Goal: Task Accomplishment & Management: Complete application form

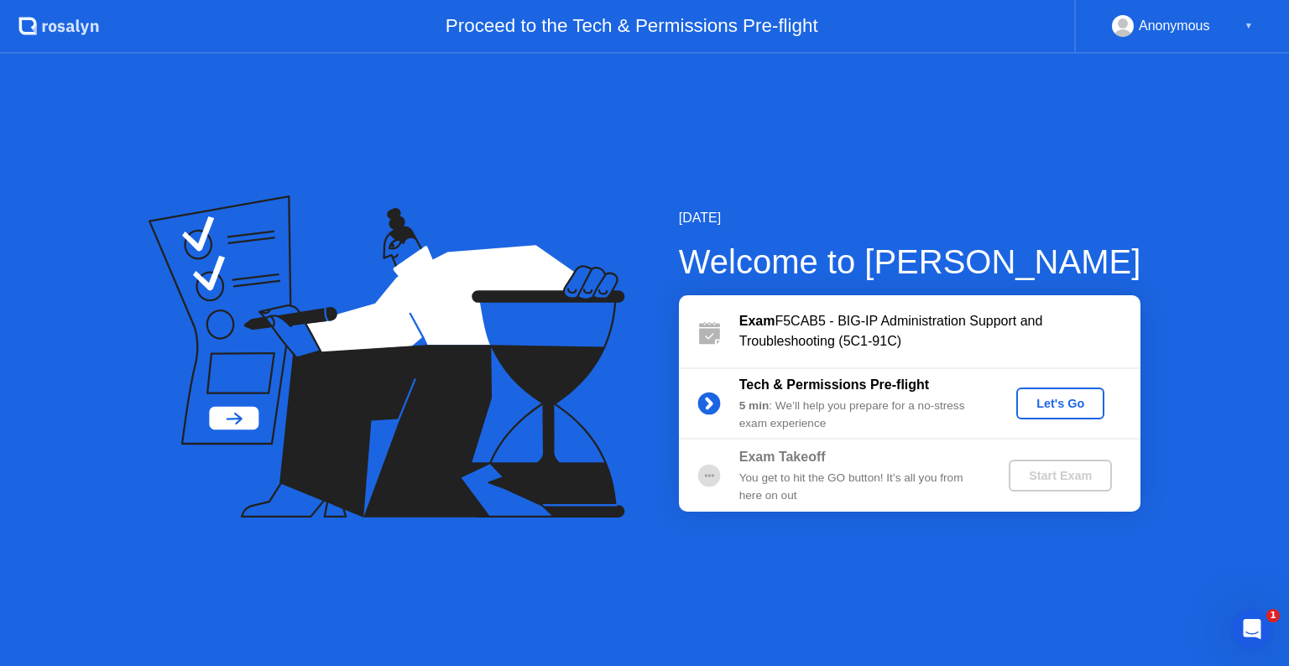
click at [845, 567] on div "[DATE] Welcome to [PERSON_NAME] Exam F5CAB5 - BIG-IP Administration Support and…" at bounding box center [644, 360] width 1289 height 612
click at [1053, 406] on div "Let's Go" at bounding box center [1060, 403] width 75 height 13
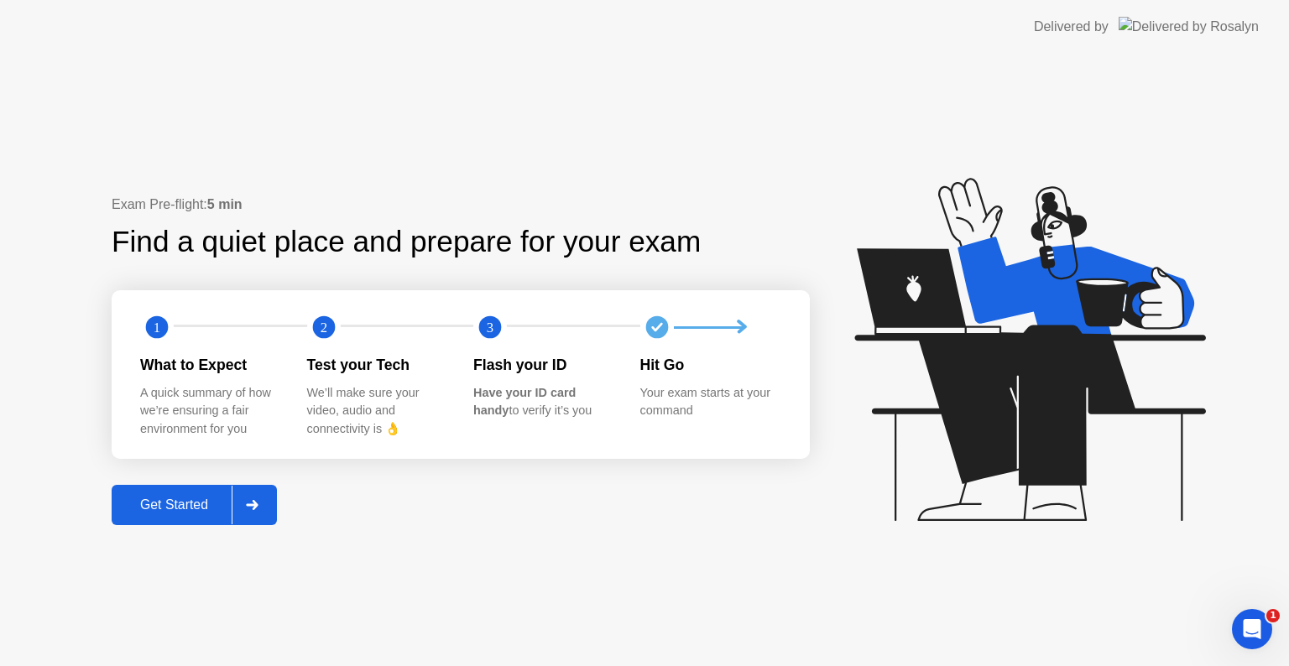
click at [176, 508] on div "Get Started" at bounding box center [174, 505] width 115 height 15
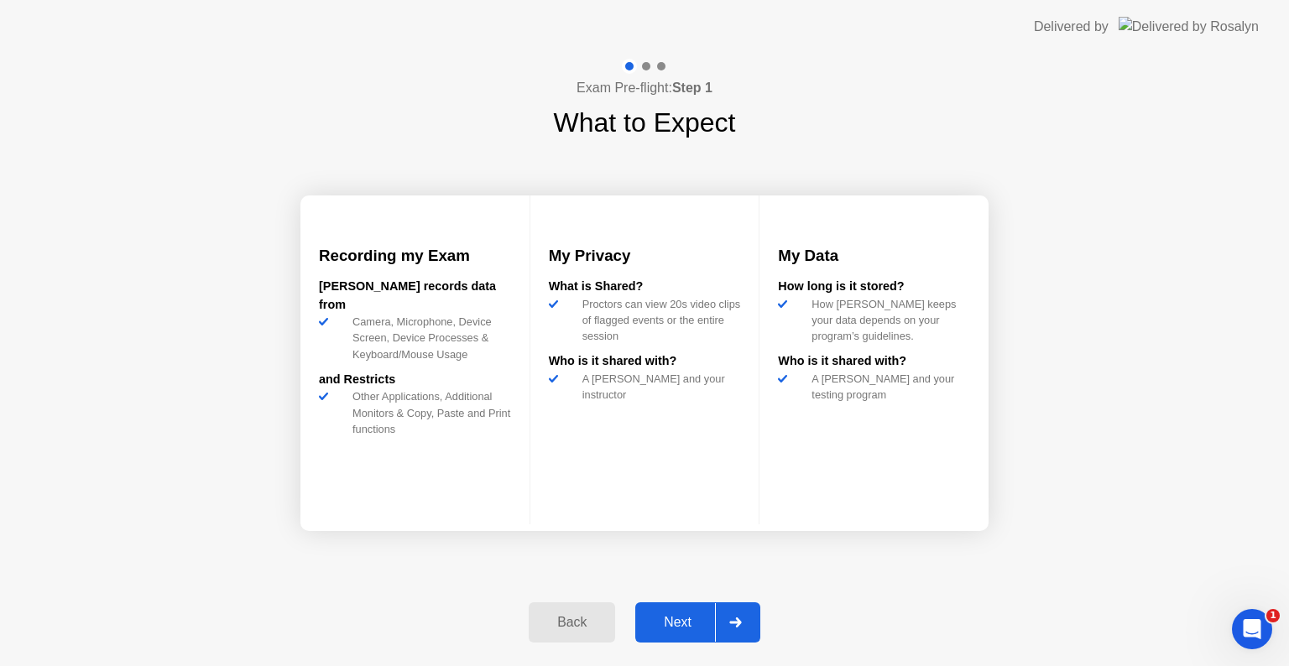
click at [690, 616] on div "Next" at bounding box center [677, 622] width 75 height 15
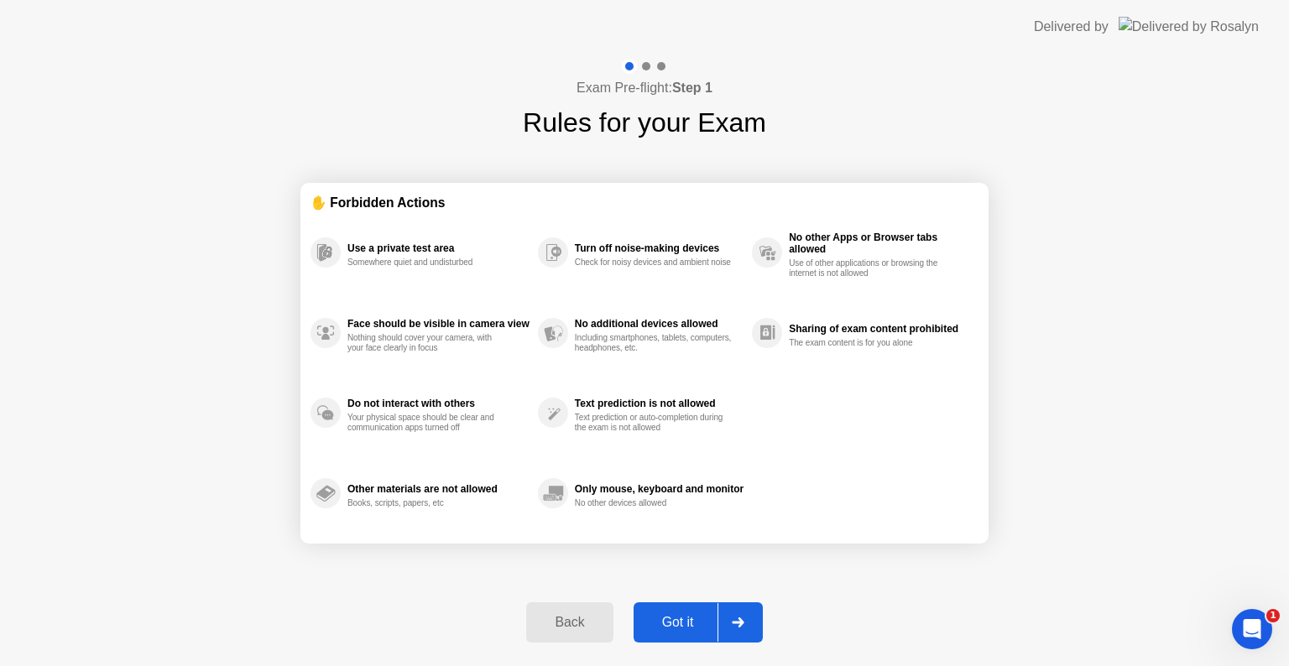
click at [683, 624] on div "Got it" at bounding box center [677, 622] width 79 height 15
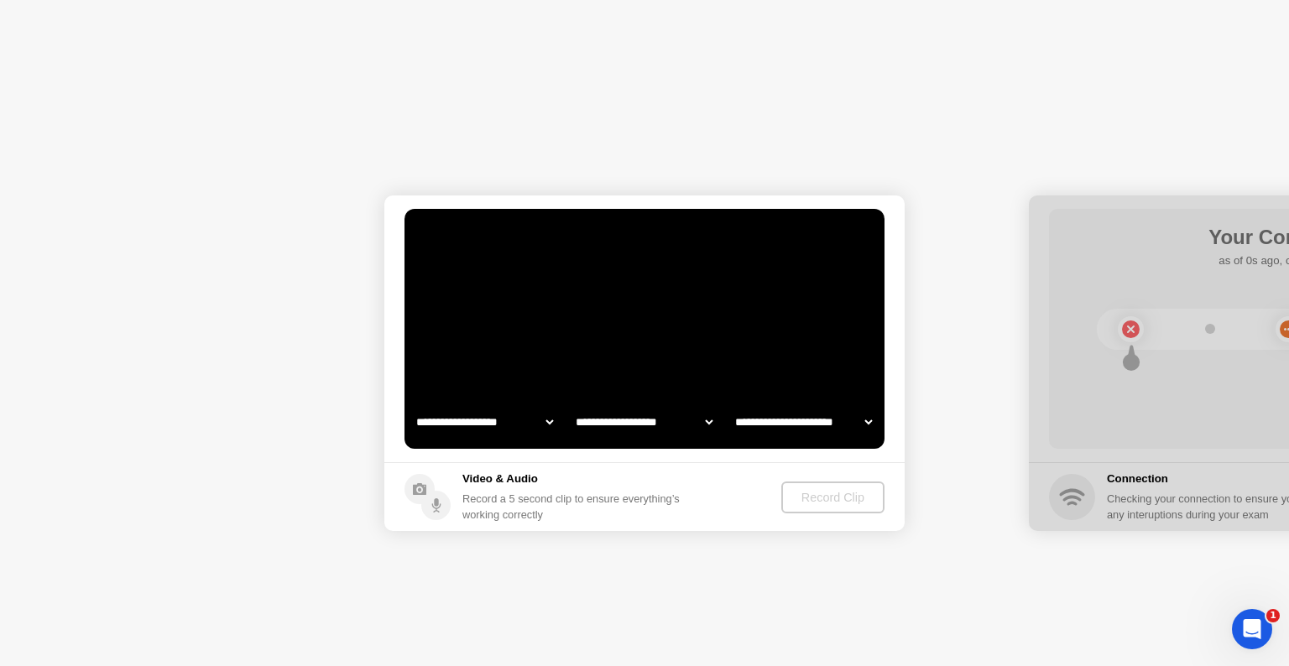
select select "**********"
select select "*******"
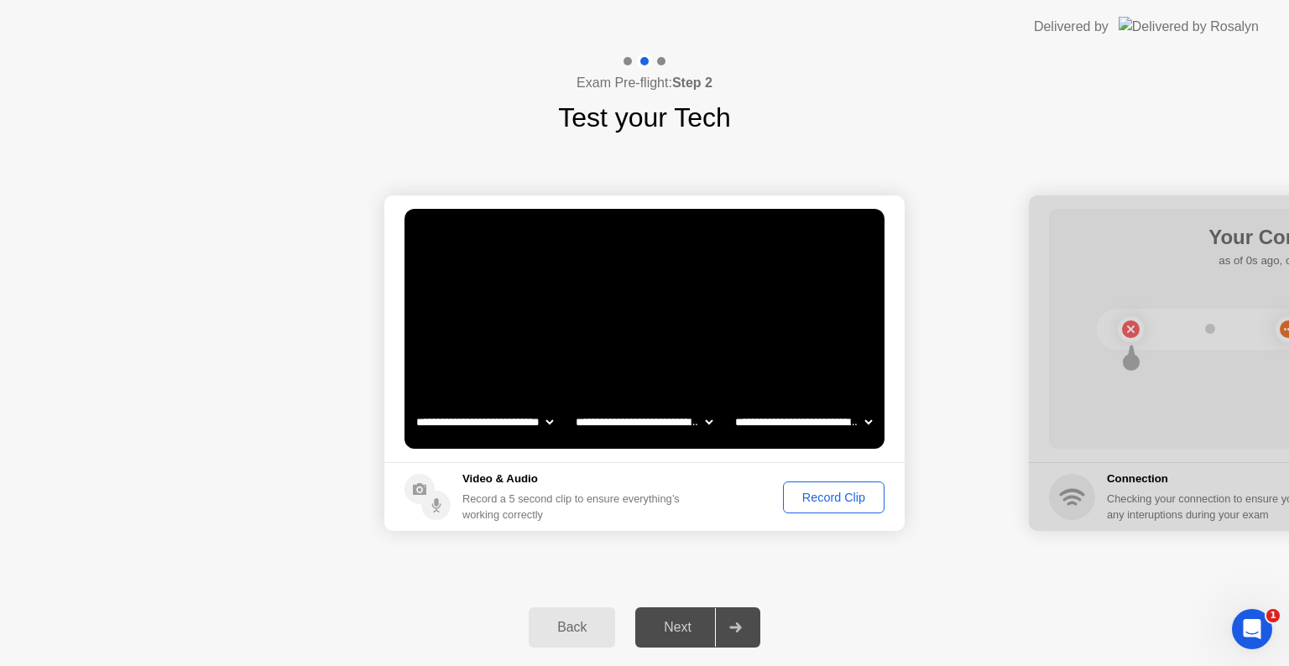
click at [811, 503] on div "Record Clip" at bounding box center [834, 497] width 90 height 13
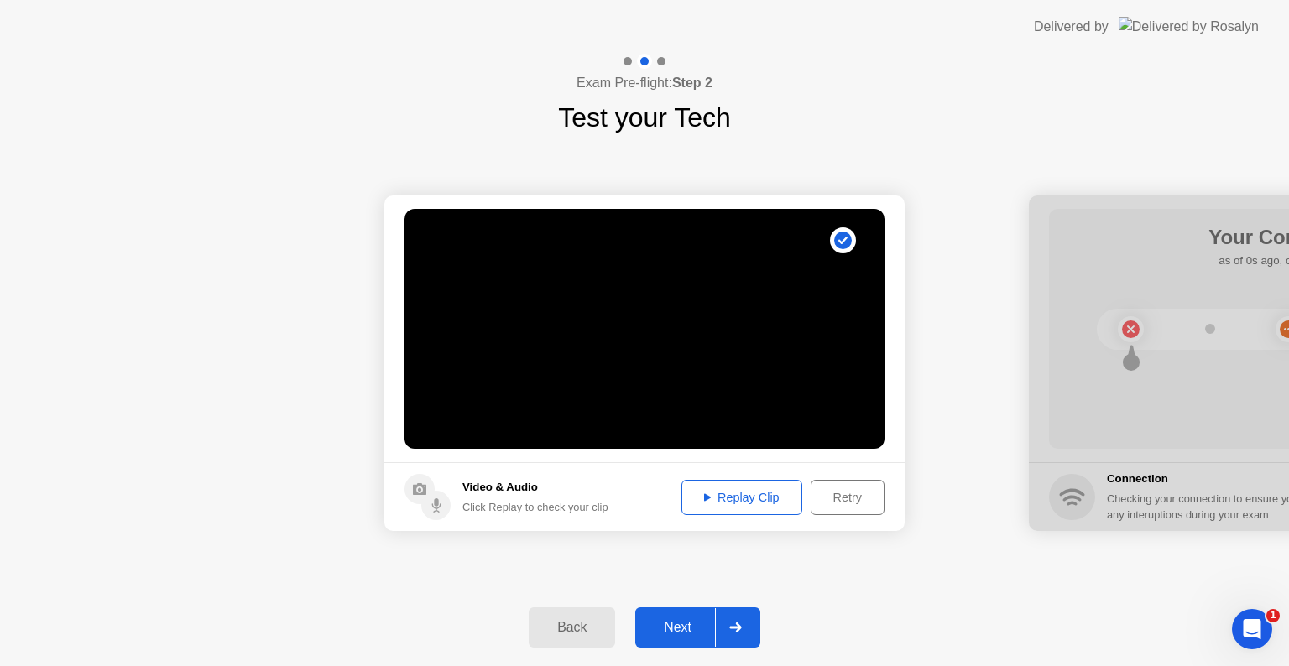
click at [681, 628] on div "Next" at bounding box center [677, 627] width 75 height 15
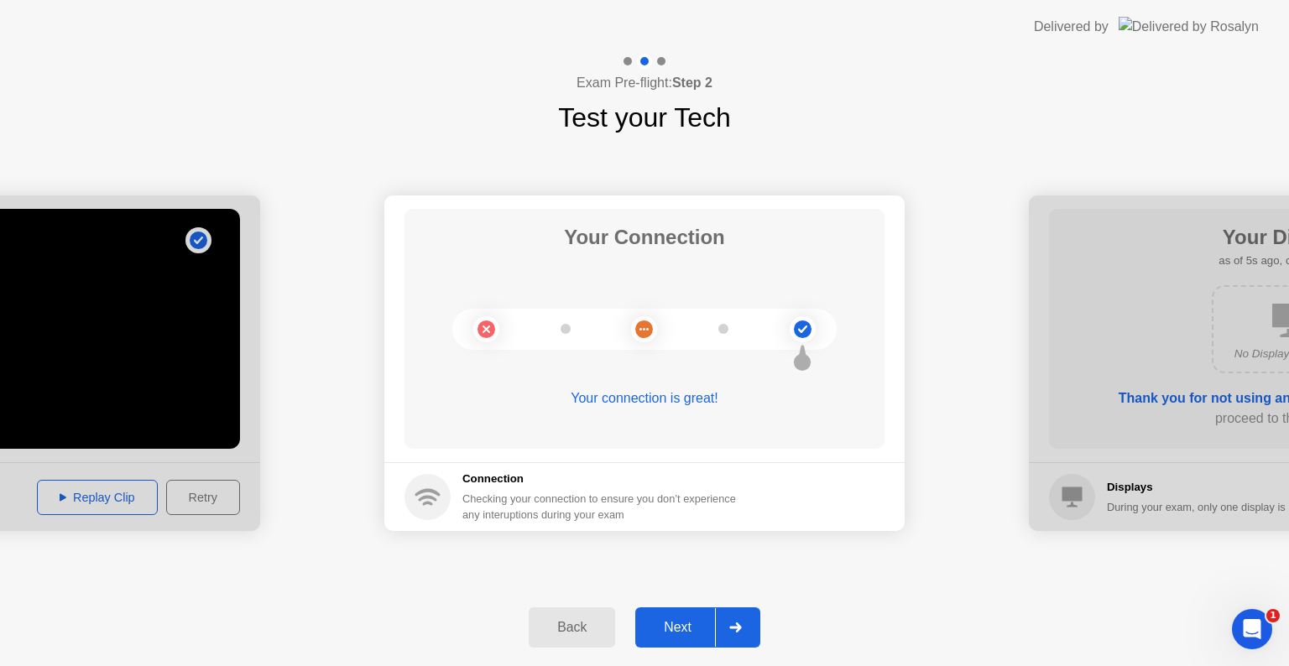
click at [669, 628] on div "Next" at bounding box center [677, 627] width 75 height 15
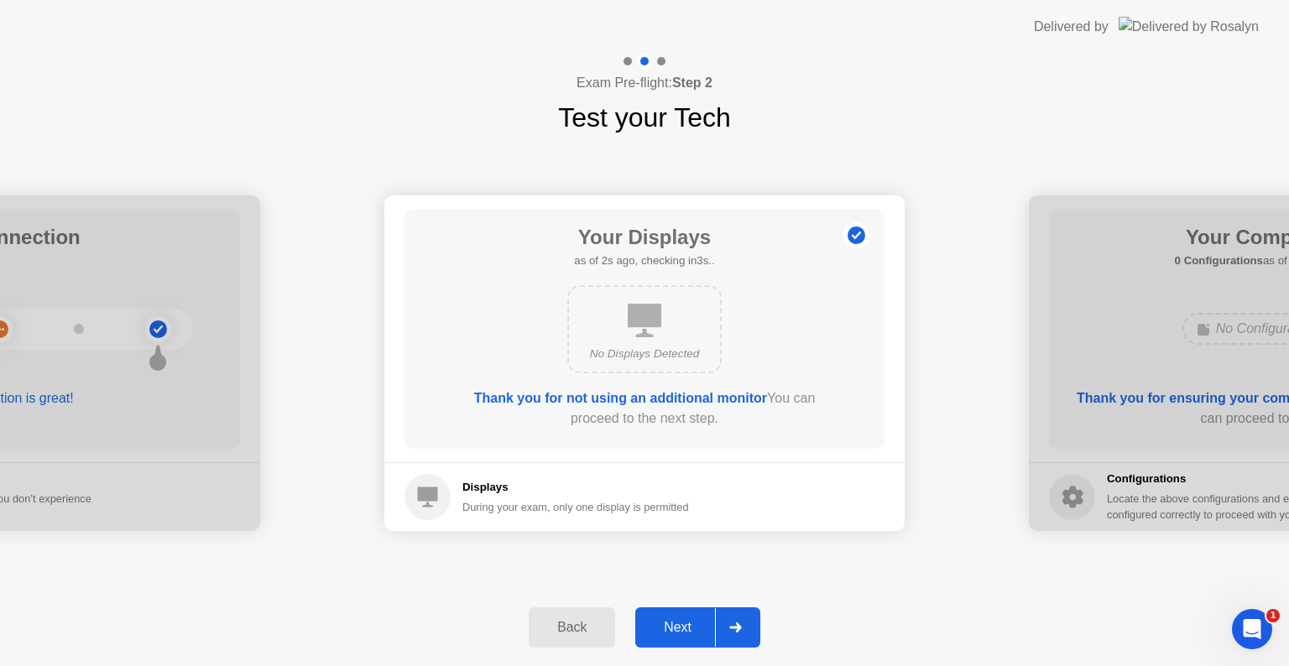
click at [698, 635] on div "Next" at bounding box center [677, 627] width 75 height 15
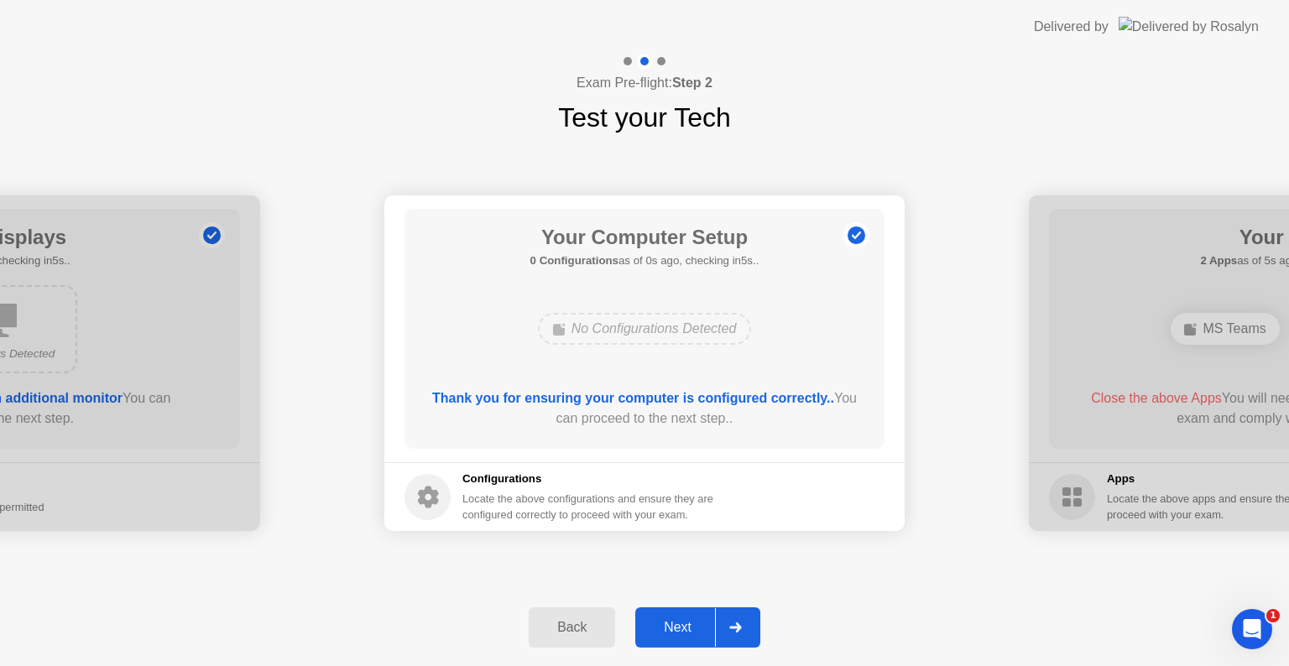
click at [698, 635] on div "Next" at bounding box center [677, 627] width 75 height 15
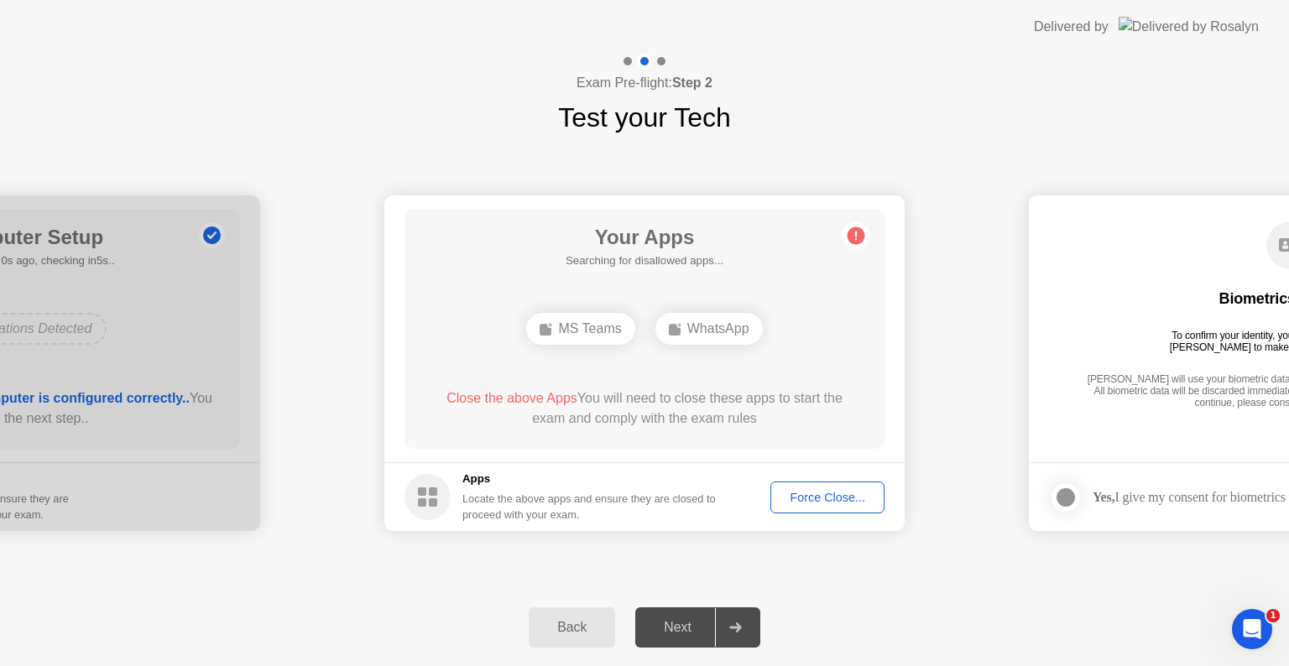
click at [811, 498] on div "Force Close..." at bounding box center [827, 497] width 102 height 13
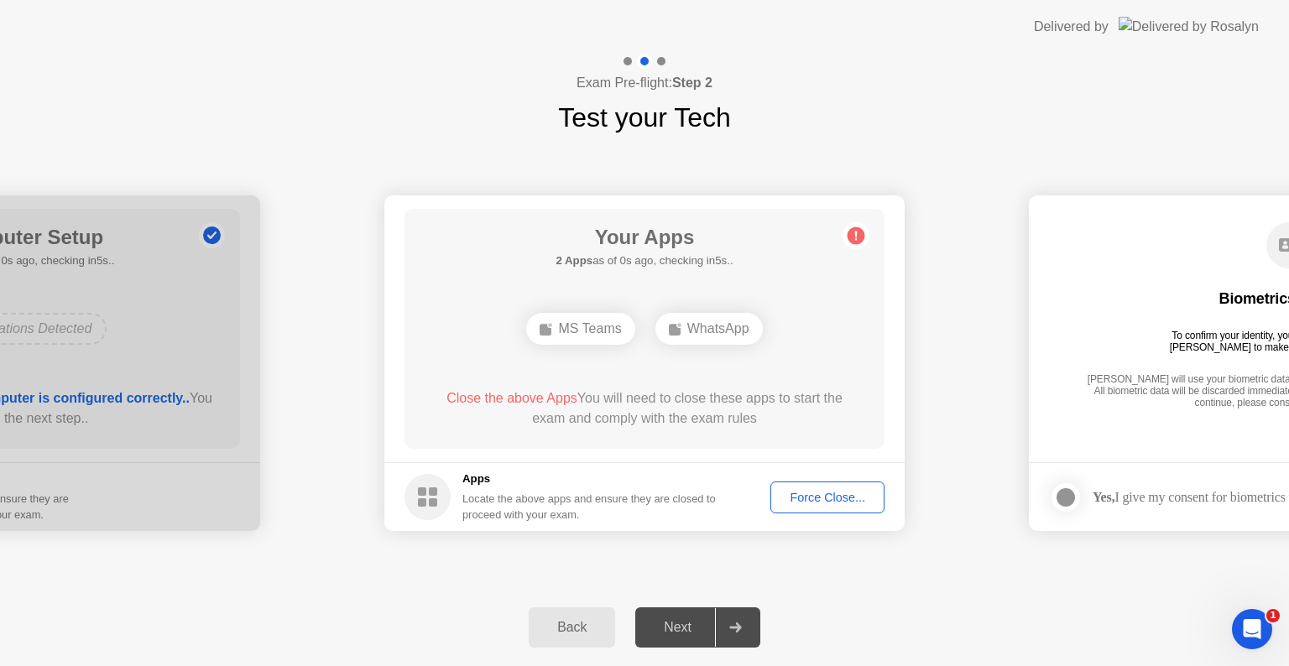
click at [836, 500] on div "Force Close..." at bounding box center [827, 497] width 102 height 13
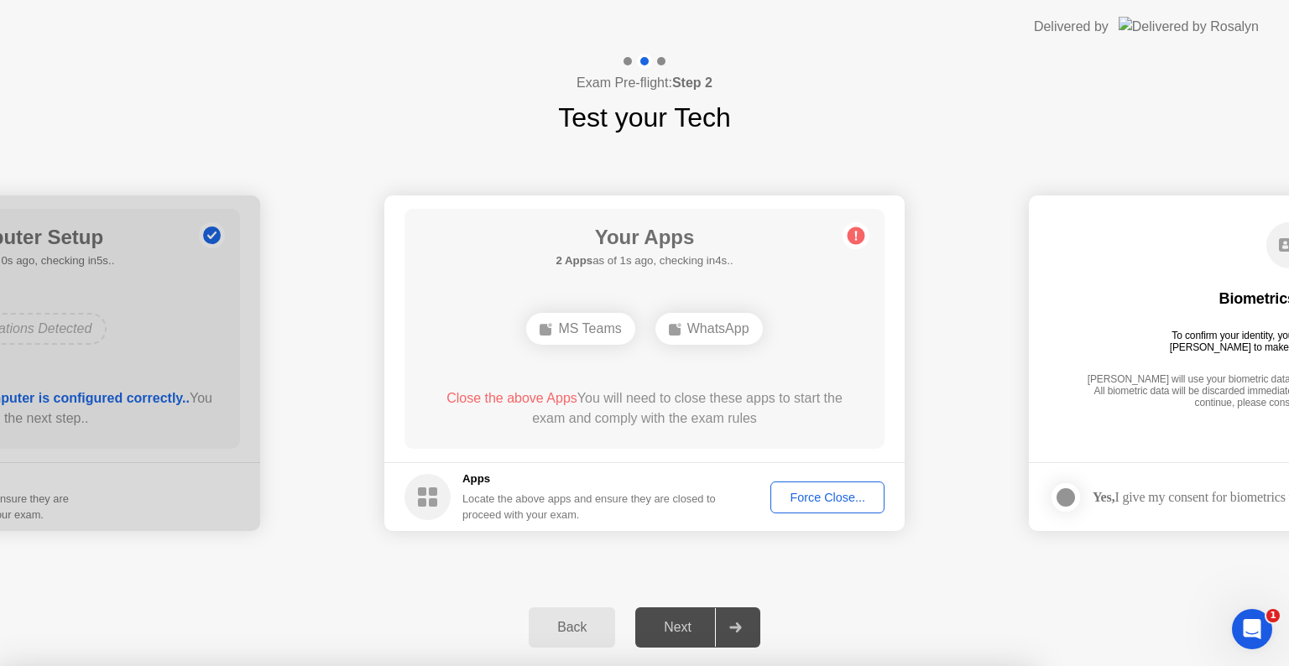
click at [838, 665] on div at bounding box center [644, 666] width 1289 height 0
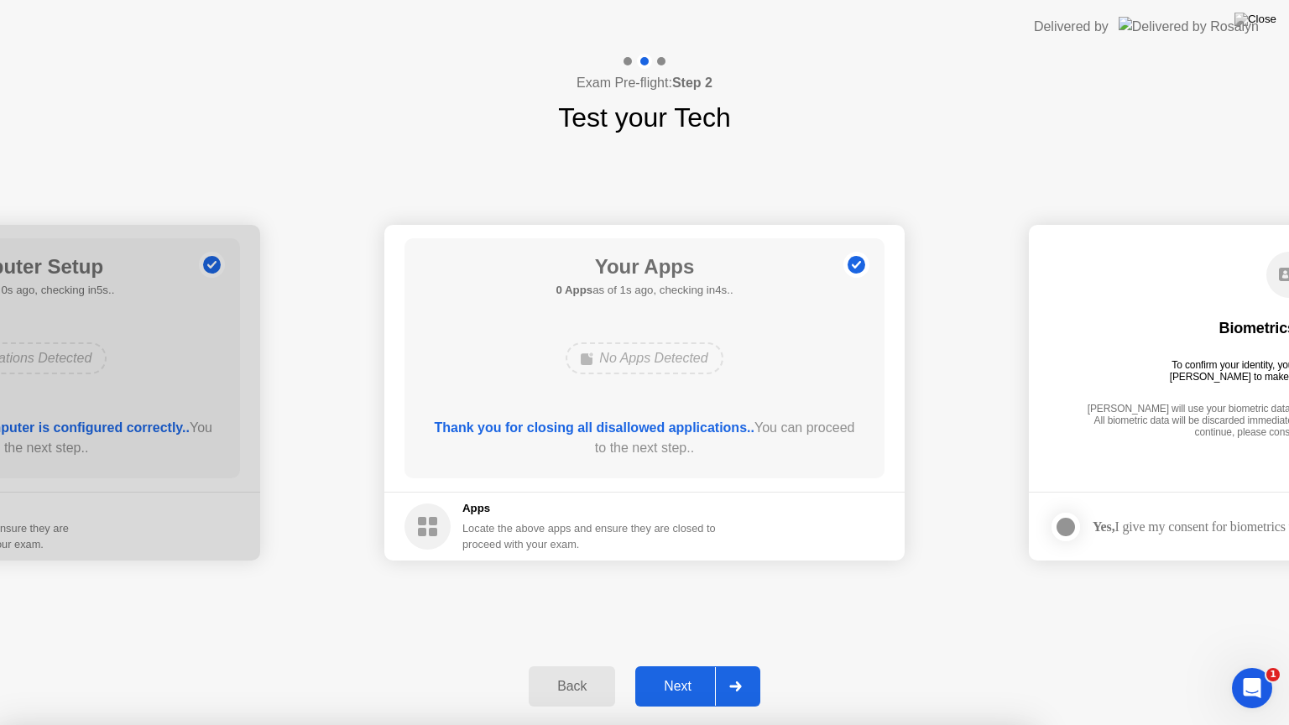
click at [691, 665] on div "Next" at bounding box center [677, 686] width 75 height 15
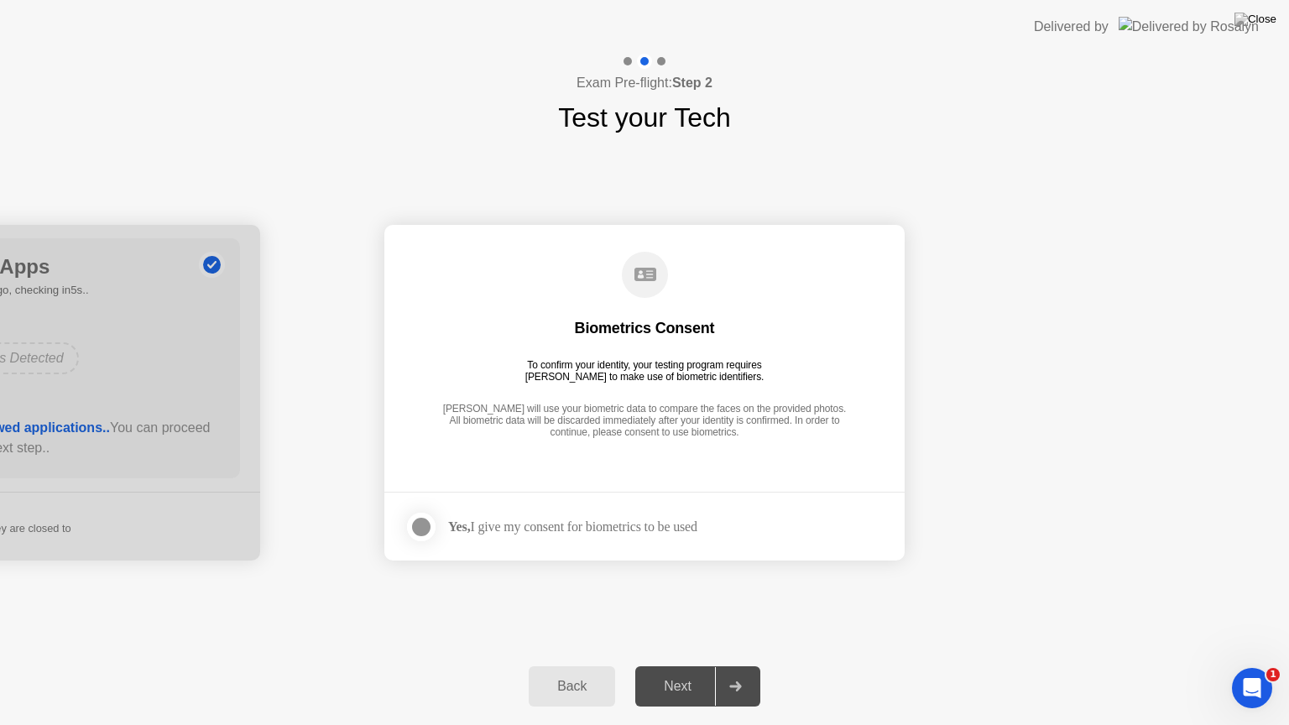
click at [419, 529] on div at bounding box center [421, 527] width 20 height 20
click at [680, 665] on div "Next" at bounding box center [677, 686] width 75 height 15
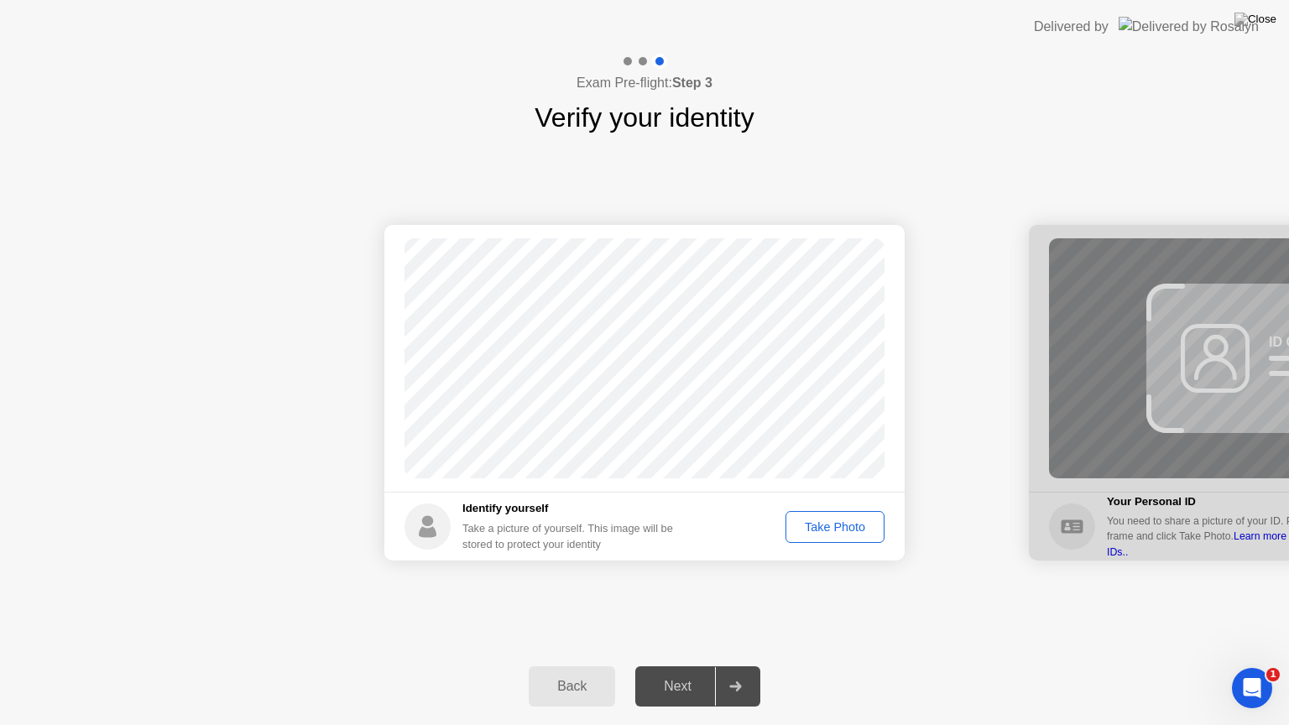
click at [857, 520] on div "Take Photo" at bounding box center [834, 526] width 87 height 13
click at [684, 665] on div "Next" at bounding box center [677, 686] width 75 height 15
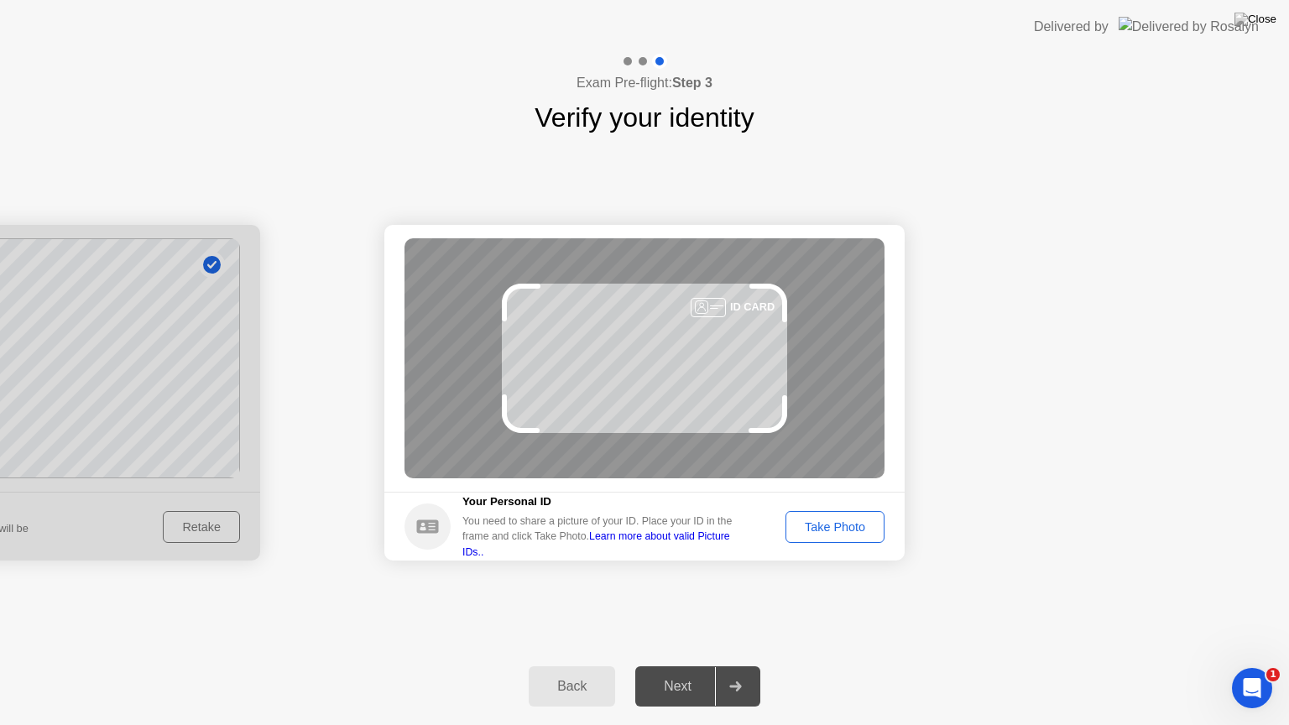
click at [847, 530] on div "Take Photo" at bounding box center [834, 526] width 87 height 13
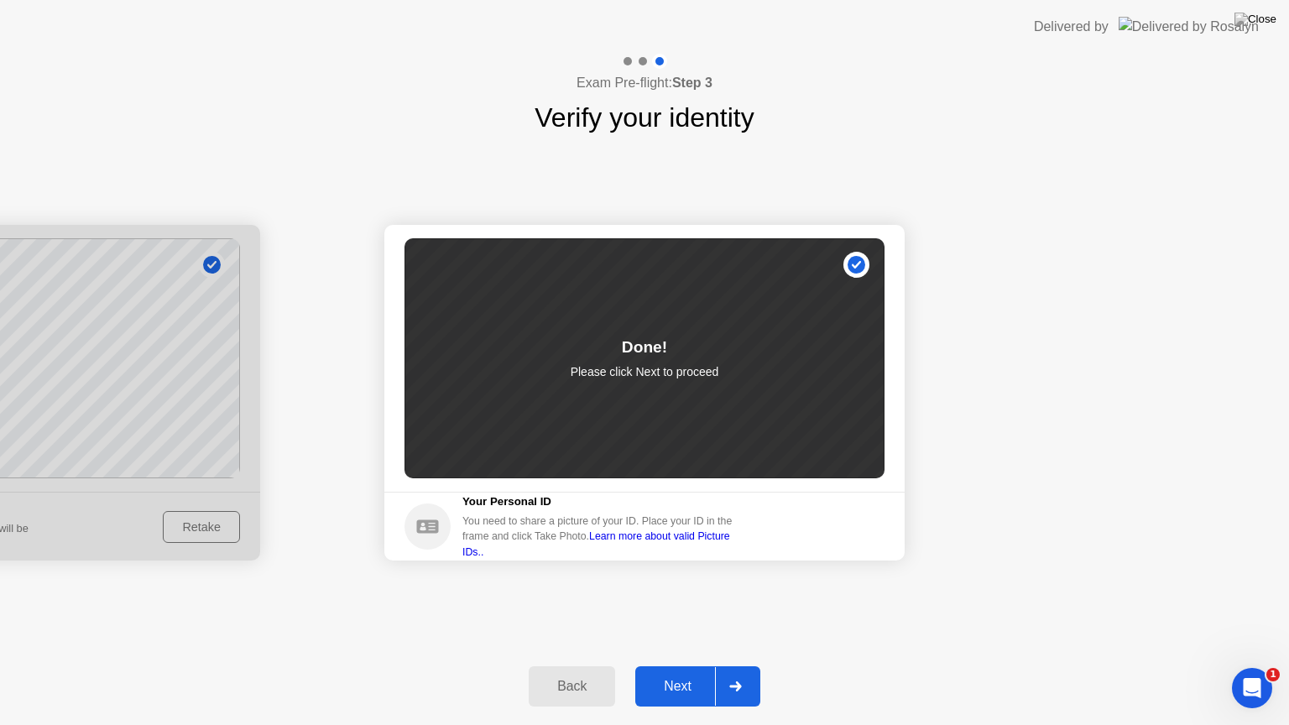
click at [680, 665] on div "Next" at bounding box center [677, 686] width 75 height 15
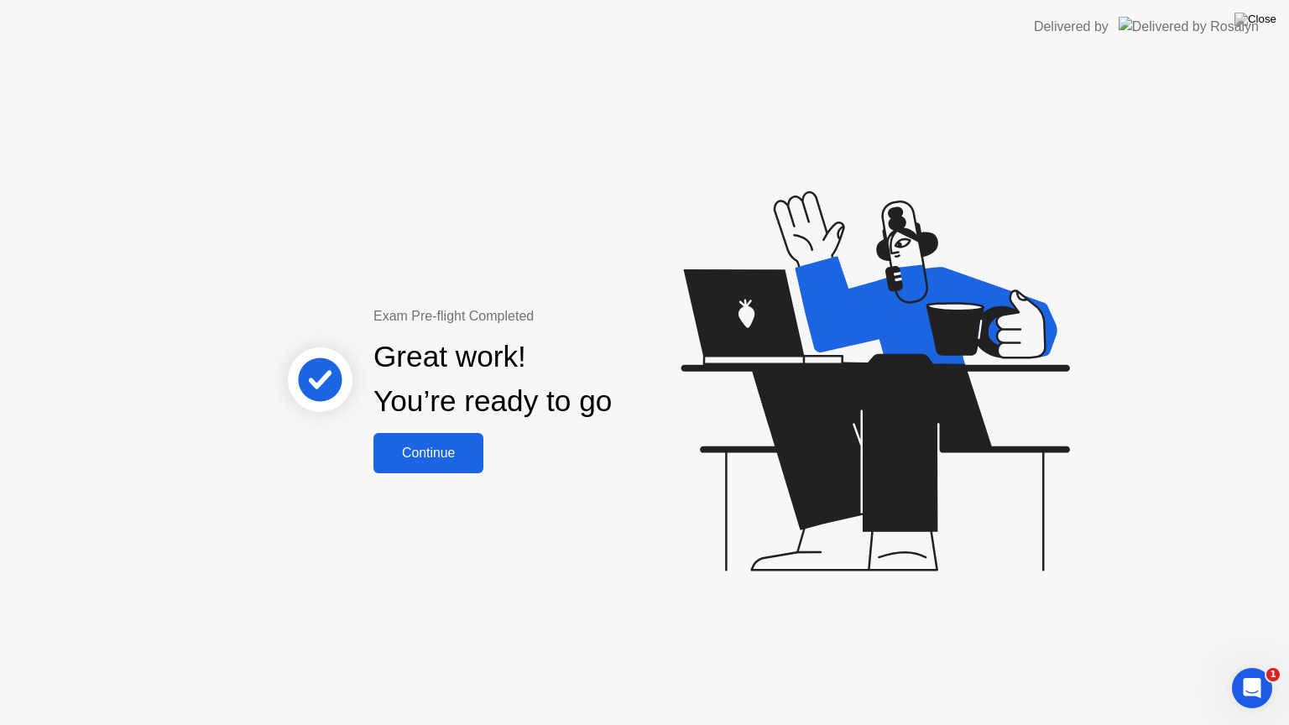
click at [440, 453] on div "Continue" at bounding box center [428, 452] width 100 height 15
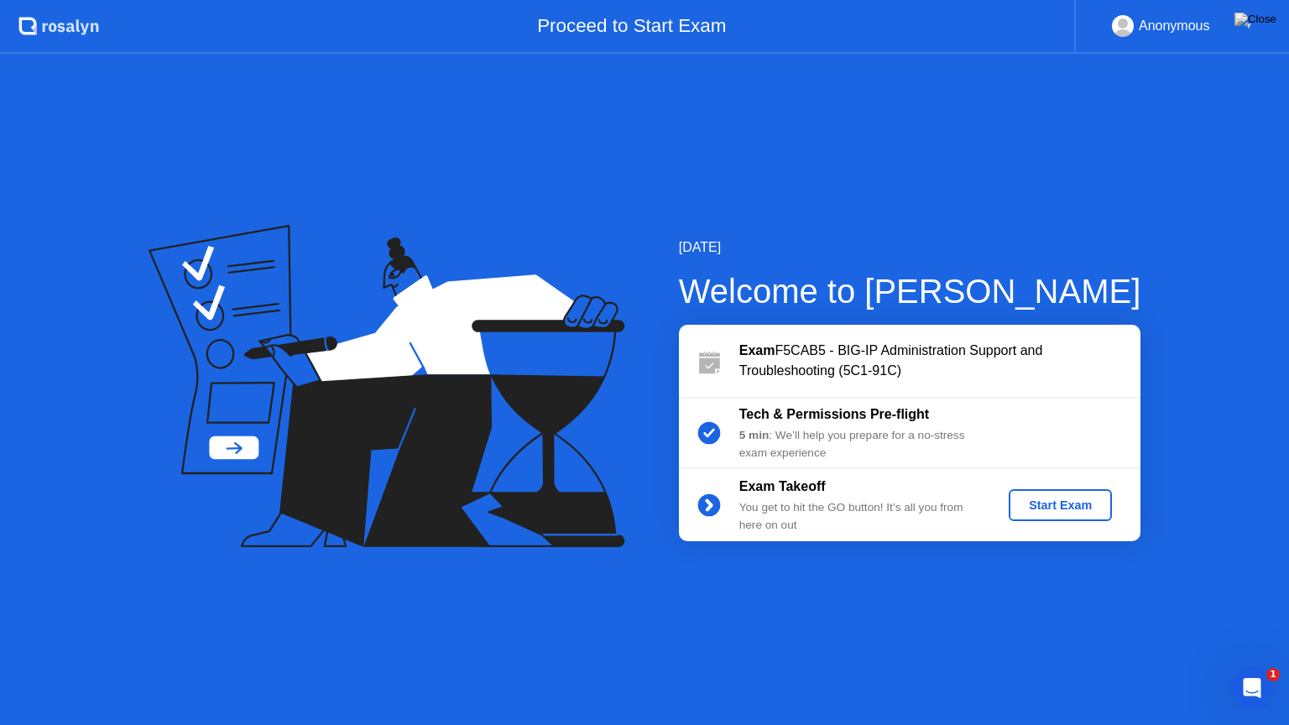
click at [1053, 509] on div "Start Exam" at bounding box center [1060, 504] width 90 height 13
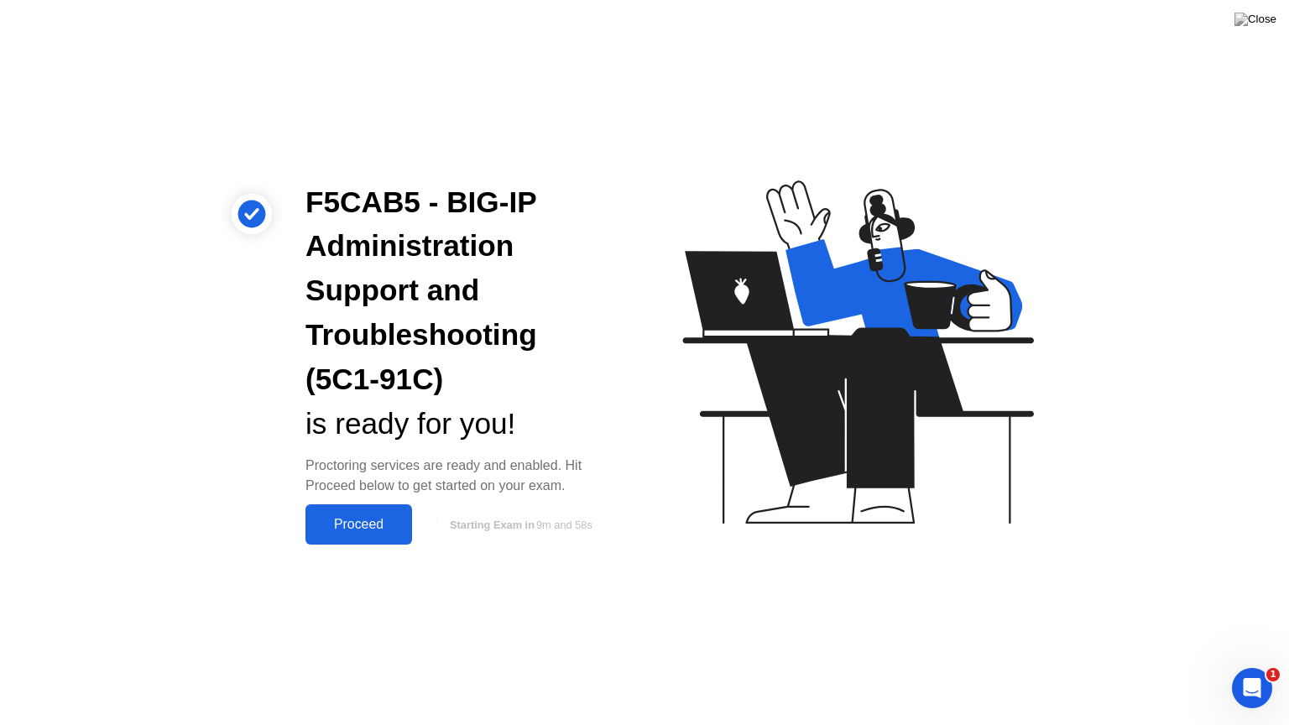
click at [365, 530] on div "Proceed" at bounding box center [358, 524] width 96 height 15
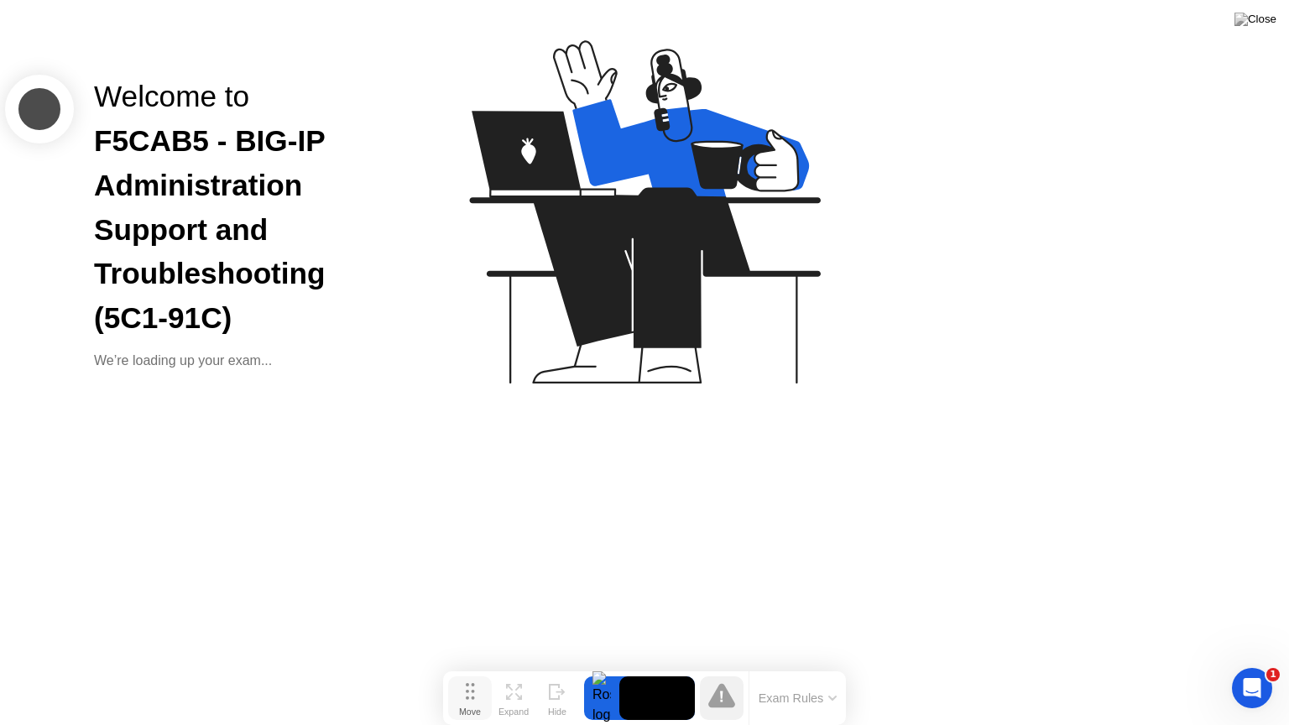
drag, startPoint x: 471, startPoint y: 697, endPoint x: 758, endPoint y: 30, distance: 726.4
click at [475, 665] on icon at bounding box center [470, 691] width 9 height 17
